Goal: Task Accomplishment & Management: Complete application form

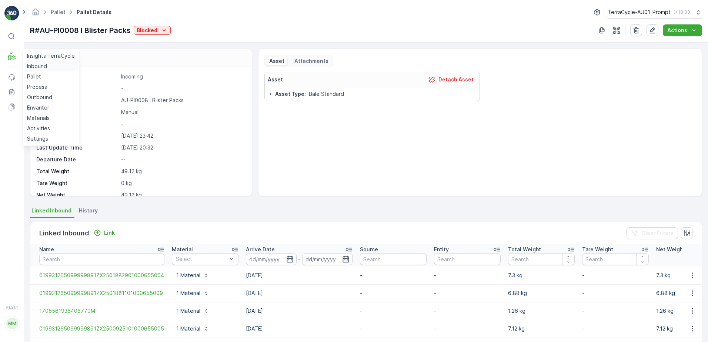
click at [33, 67] on p "Inbound" at bounding box center [37, 66] width 20 height 7
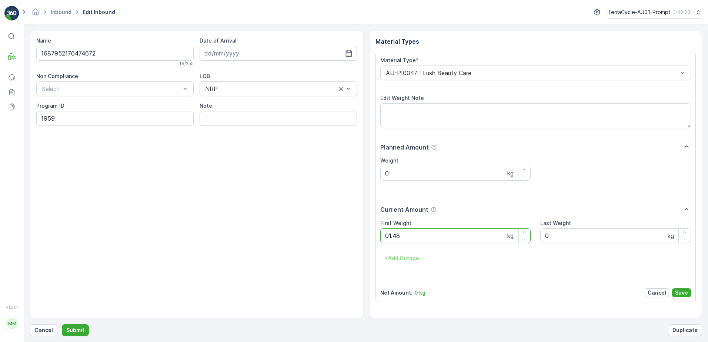
click at [62, 324] on button "Submit" at bounding box center [75, 330] width 27 height 12
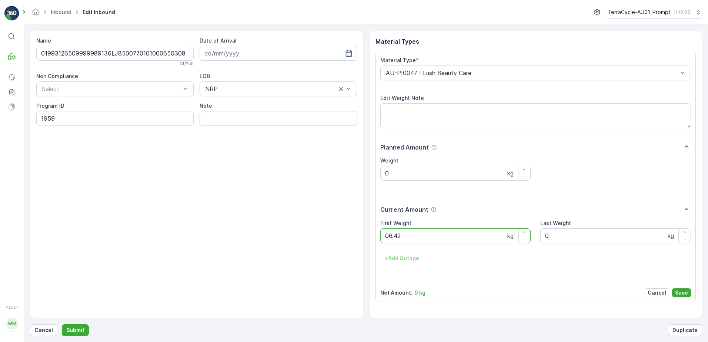
click at [62, 324] on button "Submit" at bounding box center [75, 330] width 27 height 12
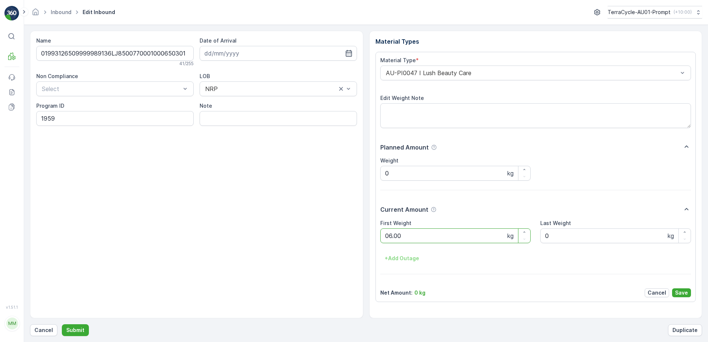
click at [62, 324] on button "Submit" at bounding box center [75, 330] width 27 height 12
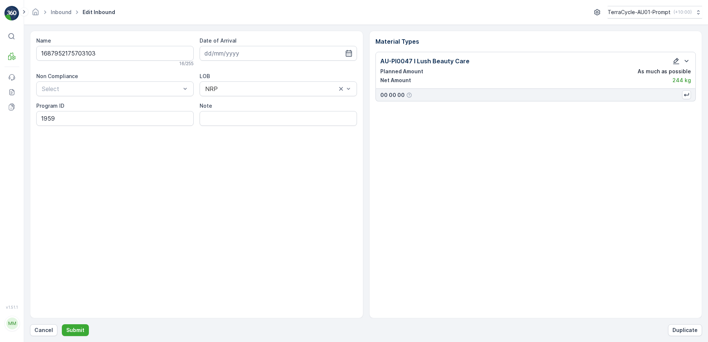
click at [675, 63] on icon "button" at bounding box center [676, 61] width 6 height 6
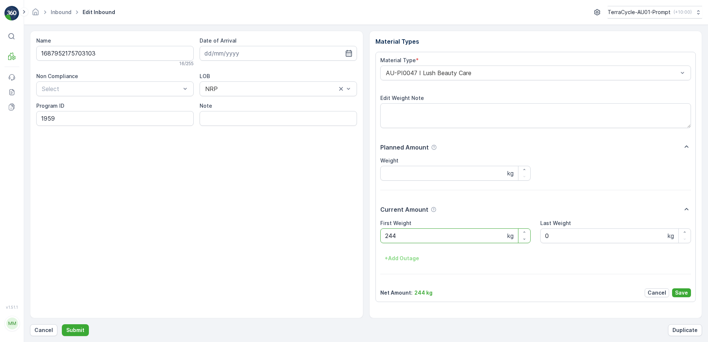
click at [389, 236] on Weight "244" at bounding box center [455, 235] width 151 height 15
type Weight "2.44"
click at [689, 291] on button "Save" at bounding box center [681, 292] width 19 height 9
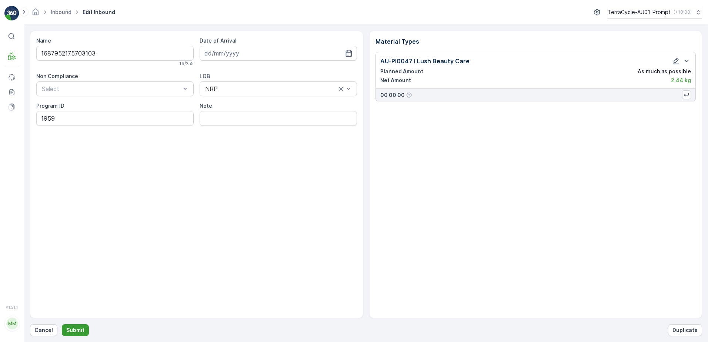
click at [66, 328] on p "Submit" at bounding box center [75, 330] width 18 height 7
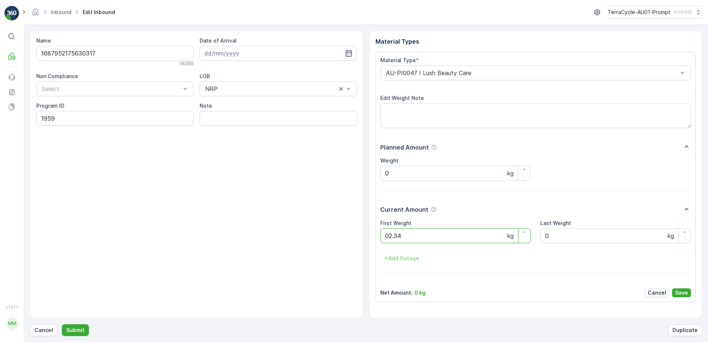
click at [62, 324] on button "Submit" at bounding box center [75, 330] width 27 height 12
